Goal: Use online tool/utility: Utilize a website feature to perform a specific function

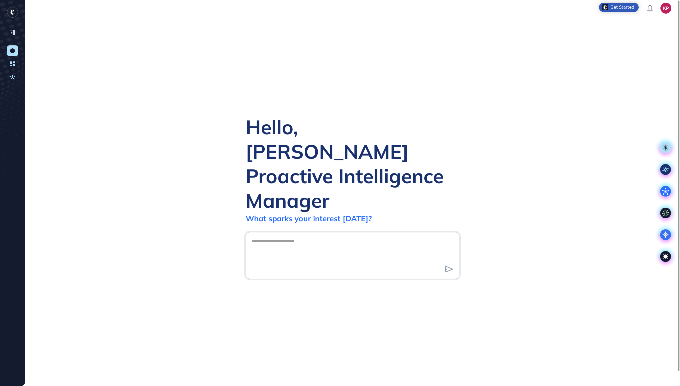
scroll to position [1, 1]
click at [665, 236] on icon at bounding box center [665, 235] width 8 height 8
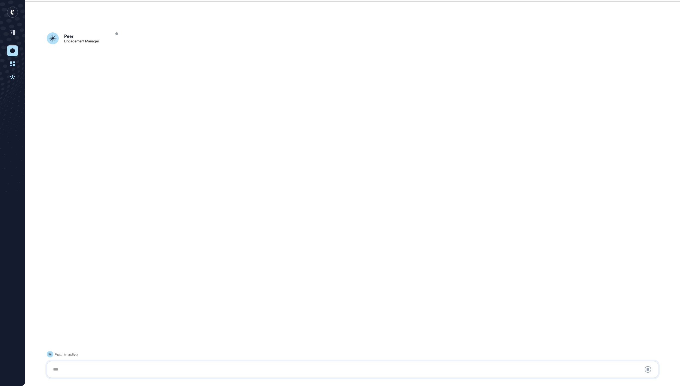
scroll to position [15, 0]
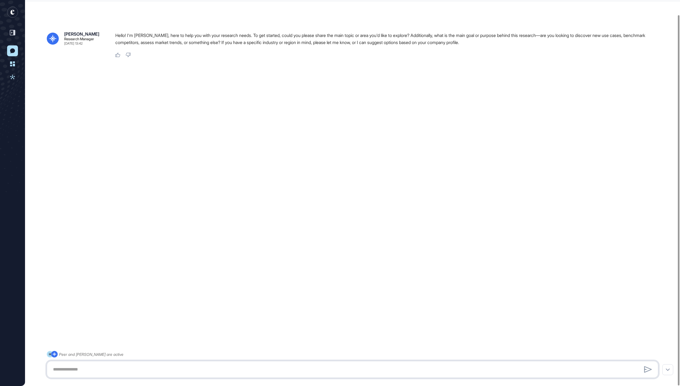
click at [203, 369] on textarea at bounding box center [352, 369] width 605 height 11
paste textarea "**********"
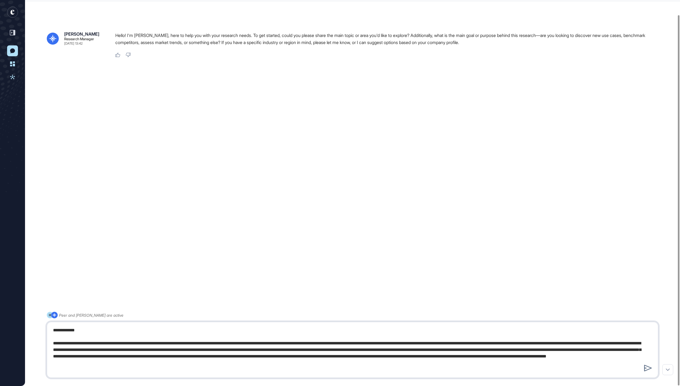
type textarea "**********"
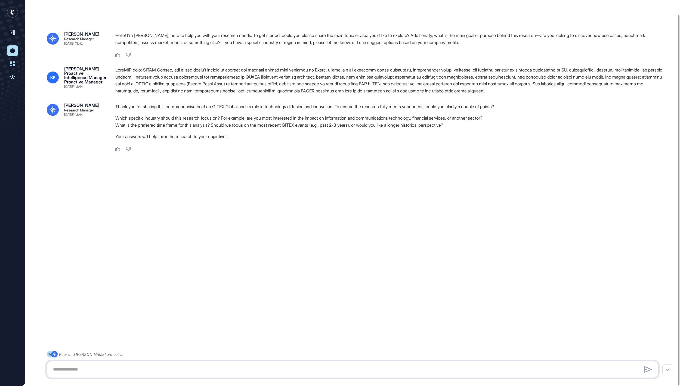
click at [253, 366] on textarea at bounding box center [352, 369] width 605 height 11
type textarea "**********"
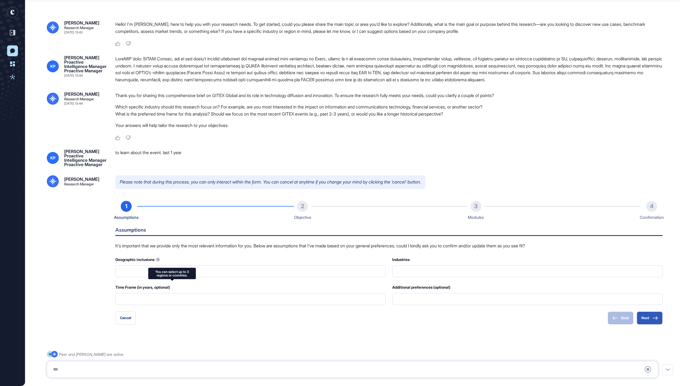
type input "**********"
type input "*"
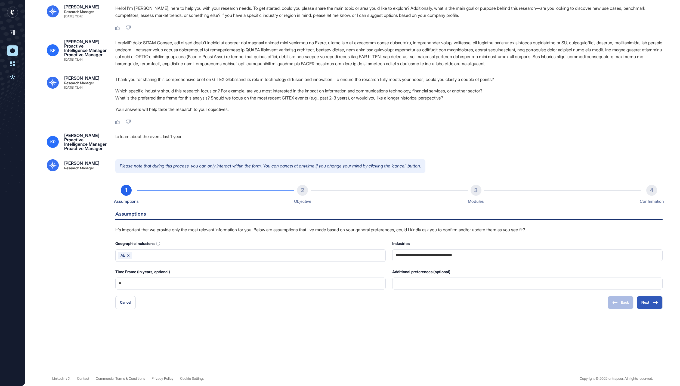
scroll to position [59, 0]
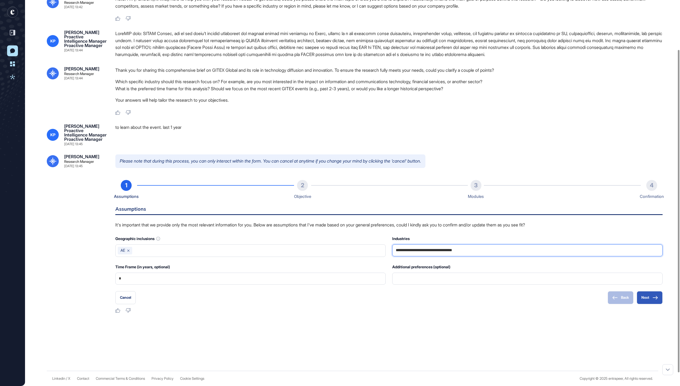
click at [507, 256] on input "**********" at bounding box center [527, 250] width 263 height 11
drag, startPoint x: 507, startPoint y: 266, endPoint x: 392, endPoint y: 265, distance: 115.3
click at [392, 256] on div "**********" at bounding box center [527, 250] width 270 height 12
click at [646, 304] on button "Next" at bounding box center [649, 297] width 26 height 13
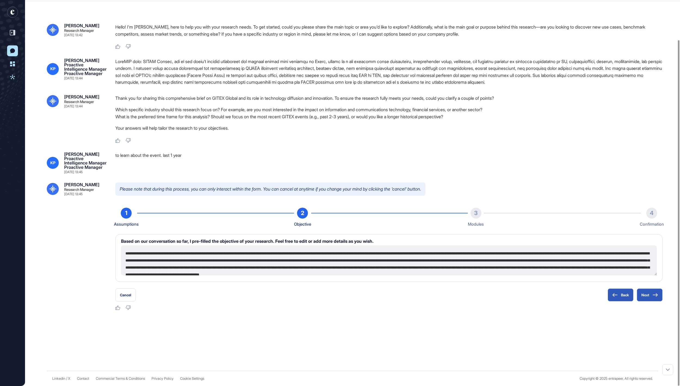
scroll to position [44, 0]
click at [646, 298] on button "Next" at bounding box center [649, 294] width 26 height 13
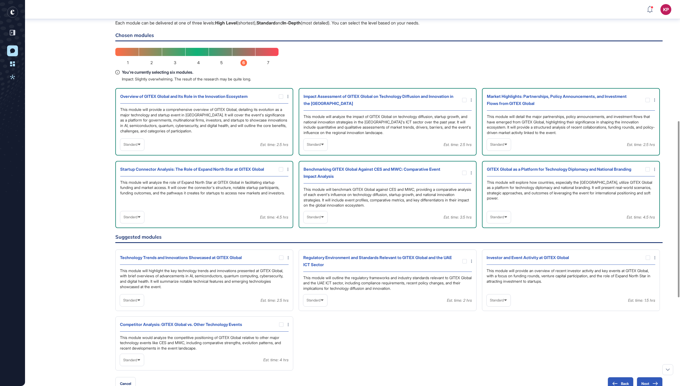
scroll to position [263, 0]
click at [0, 0] on icon at bounding box center [0, 0] width 0 height 0
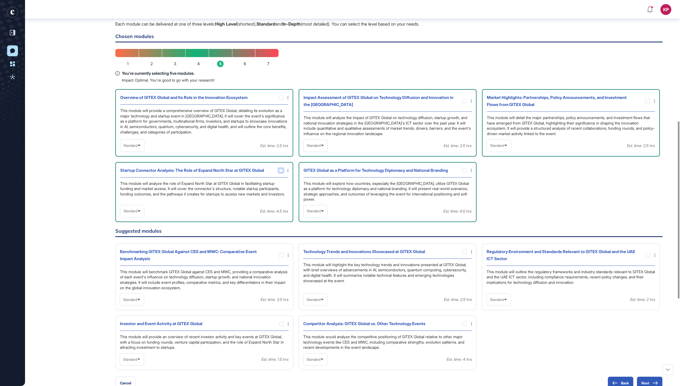
click at [0, 0] on icon at bounding box center [0, 0] width 0 height 0
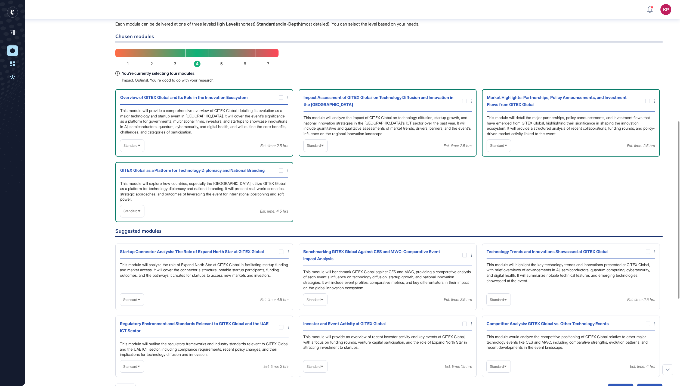
click at [137, 148] on span "Standard" at bounding box center [130, 146] width 14 height 4
click at [139, 186] on li "In-depth" at bounding box center [132, 180] width 21 height 11
click at [141, 216] on div "Standard" at bounding box center [132, 211] width 24 height 11
click at [136, 251] on li "In-depth" at bounding box center [132, 246] width 21 height 11
click at [504, 148] on span "Standard" at bounding box center [497, 146] width 14 height 4
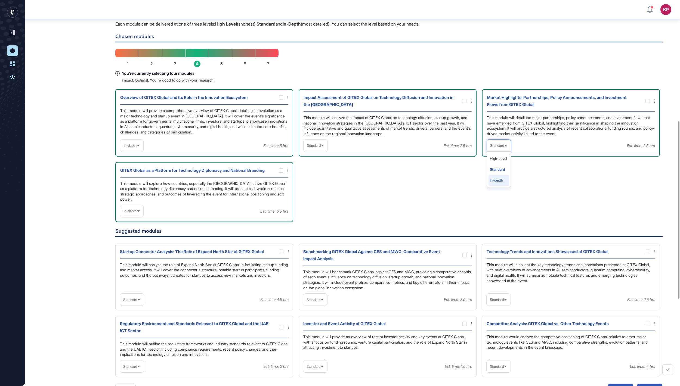
click at [500, 186] on li "In-depth" at bounding box center [498, 180] width 21 height 11
click at [320, 148] on span "Standard" at bounding box center [314, 146] width 14 height 4
click at [323, 186] on li "In-depth" at bounding box center [315, 180] width 21 height 11
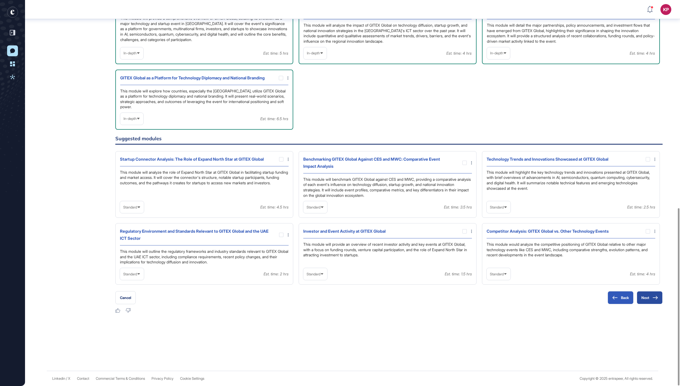
scroll to position [452, 0]
click at [137, 274] on span "Standard" at bounding box center [130, 274] width 14 height 4
click at [142, 308] on li "In-depth" at bounding box center [132, 308] width 21 height 11
click at [279, 233] on div at bounding box center [281, 235] width 4 height 4
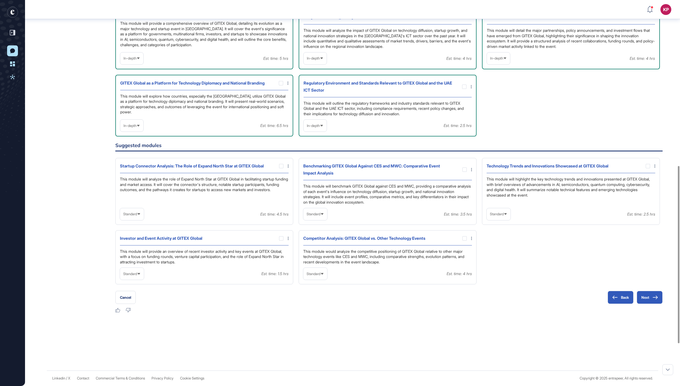
scroll to position [360, 0]
click at [503, 216] on span "Standard" at bounding box center [497, 214] width 14 height 4
click at [500, 254] on li "In-depth" at bounding box center [498, 249] width 21 height 11
click at [647, 168] on div at bounding box center [647, 166] width 4 height 4
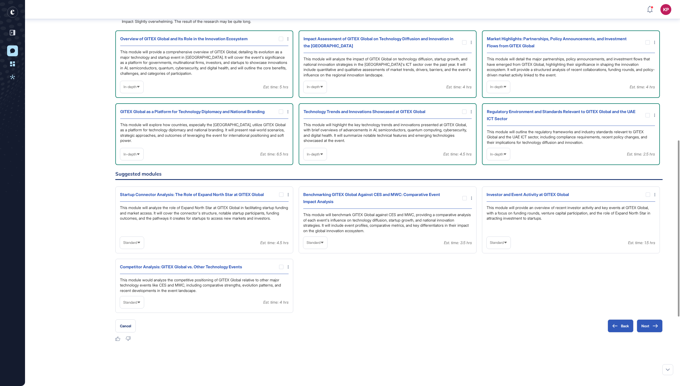
scroll to position [296, 0]
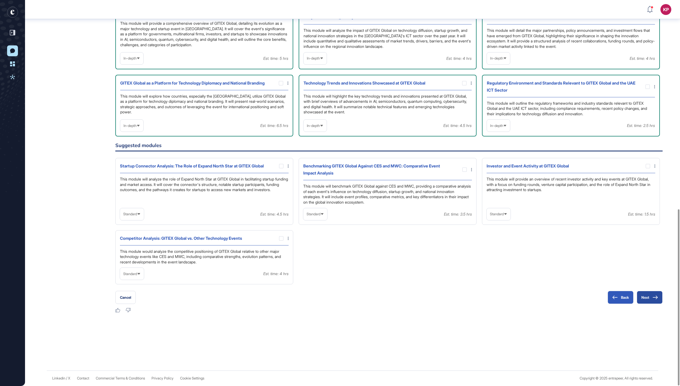
click at [642, 300] on button "Next" at bounding box center [649, 297] width 26 height 13
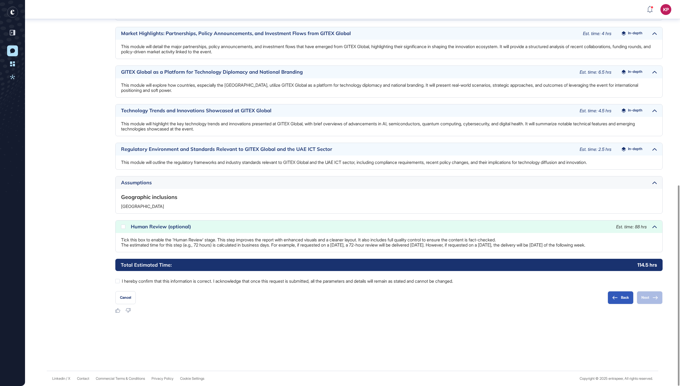
scroll to position [356, 0]
click at [116, 282] on div at bounding box center [117, 281] width 4 height 4
click at [0, 0] on icon at bounding box center [0, 0] width 0 height 0
click at [649, 298] on button "Next" at bounding box center [649, 297] width 26 height 13
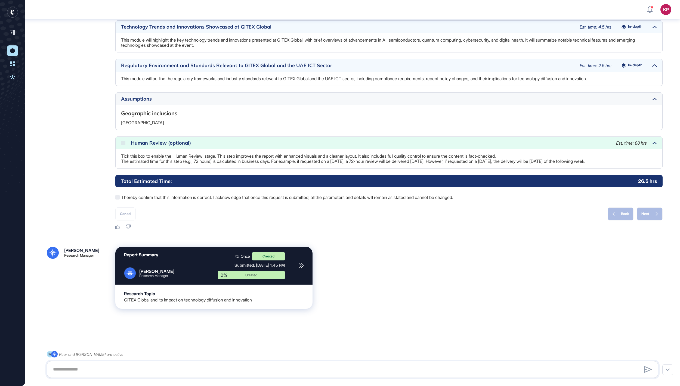
scroll to position [418, 0]
